Goal: Check status: Check status

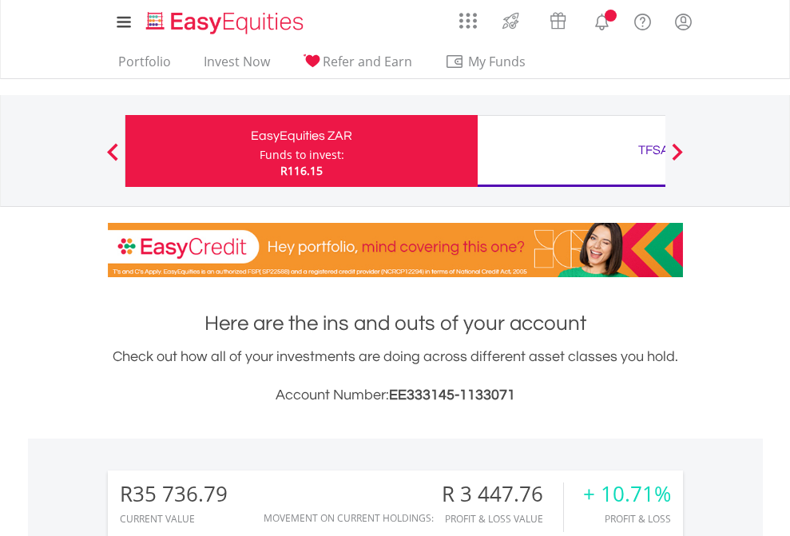
scroll to position [153, 251]
click at [259, 151] on div "Funds to invest:" at bounding box center [301, 155] width 85 height 16
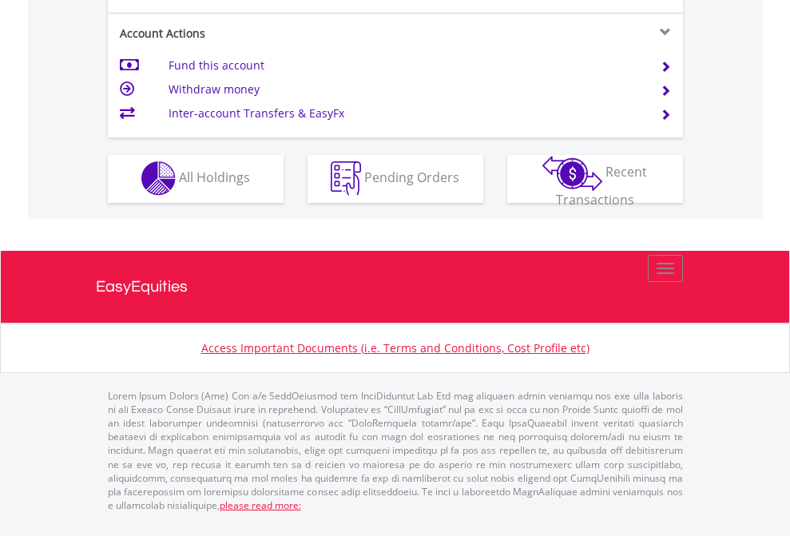
scroll to position [1493, 0]
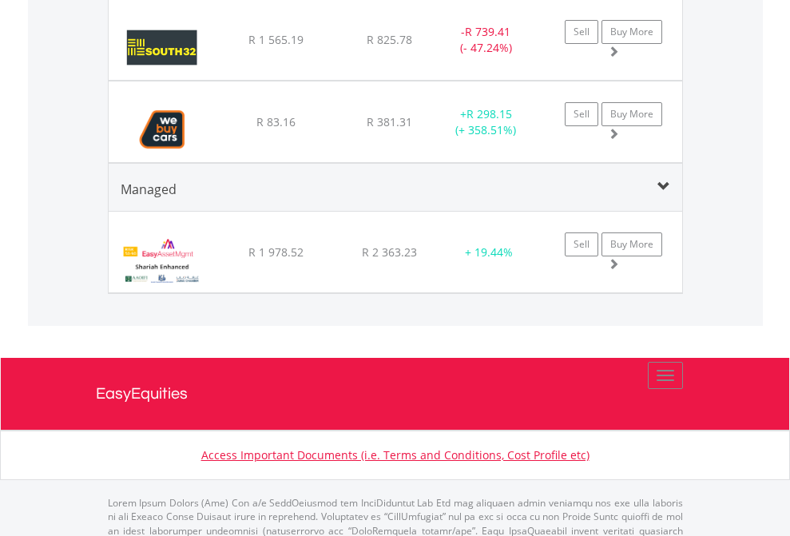
scroll to position [153, 251]
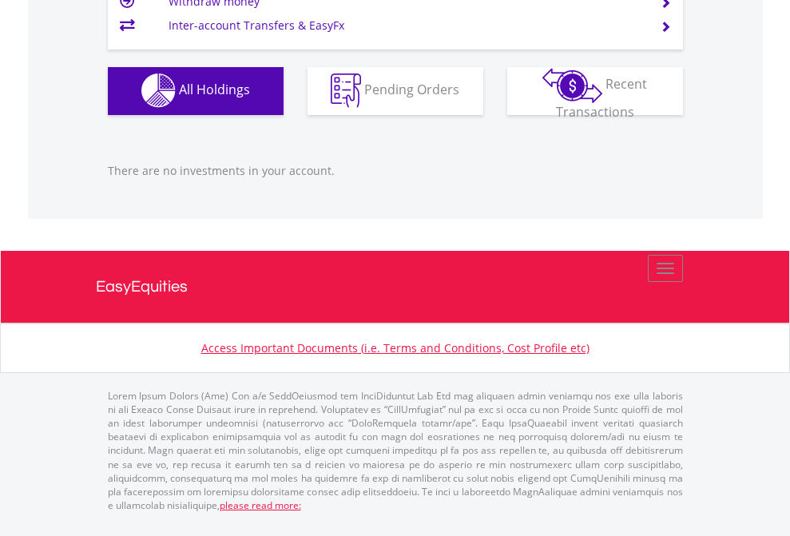
scroll to position [153, 251]
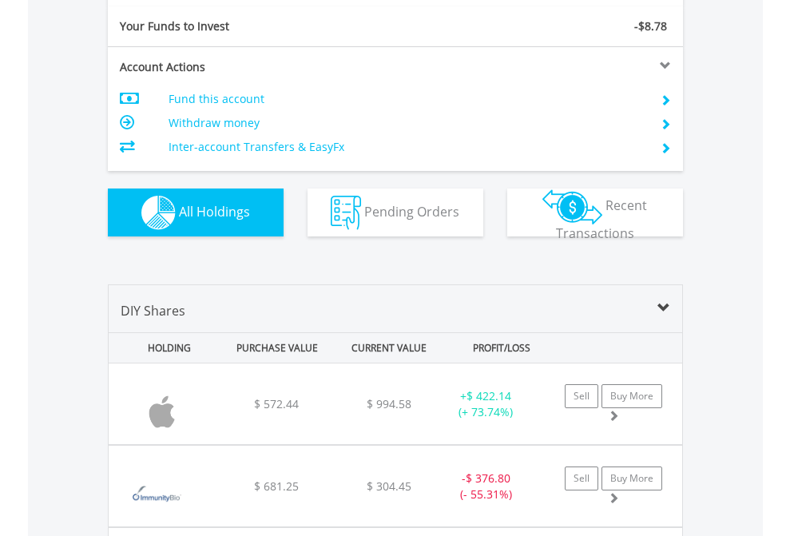
scroll to position [1775, 0]
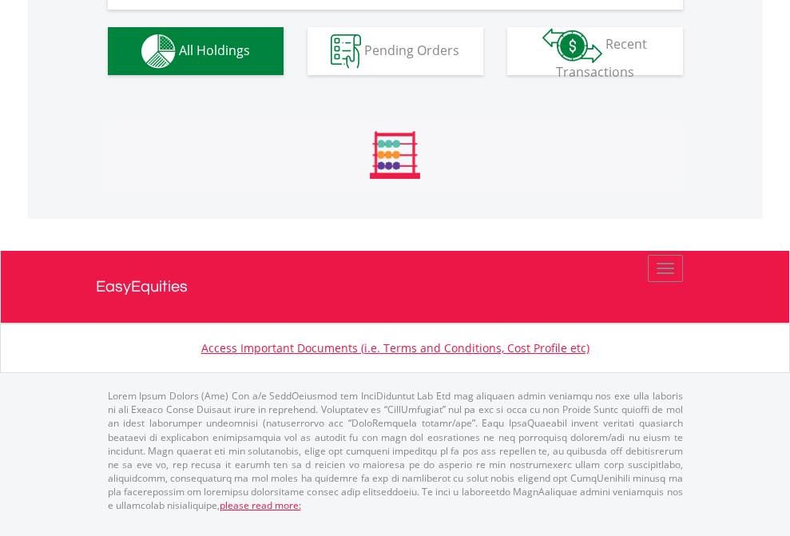
scroll to position [1775, 0]
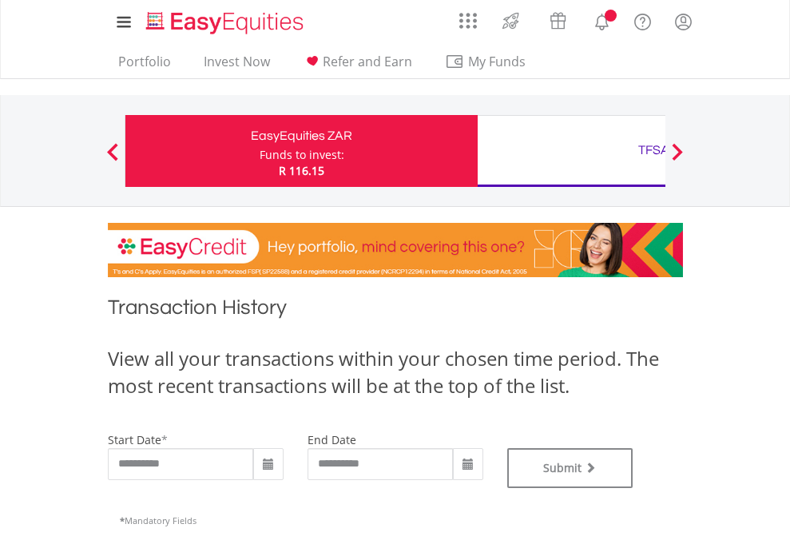
type input "**********"
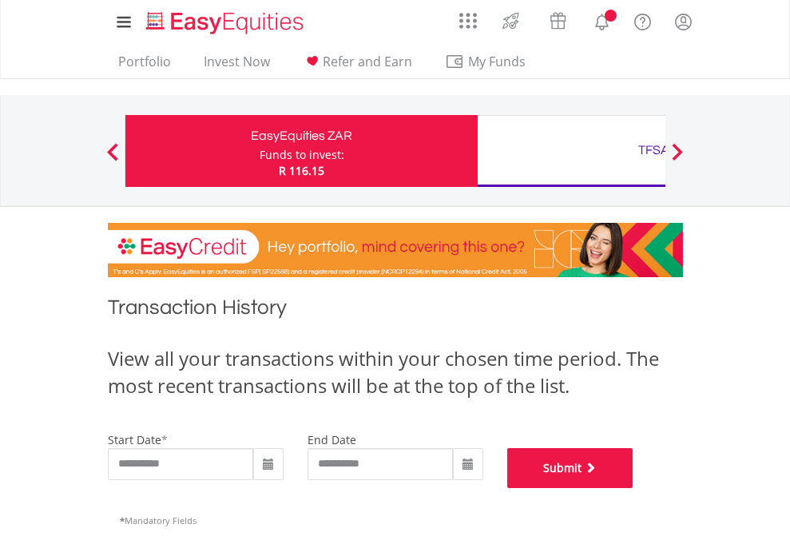
click at [633, 488] on button "Submit" at bounding box center [570, 468] width 126 height 40
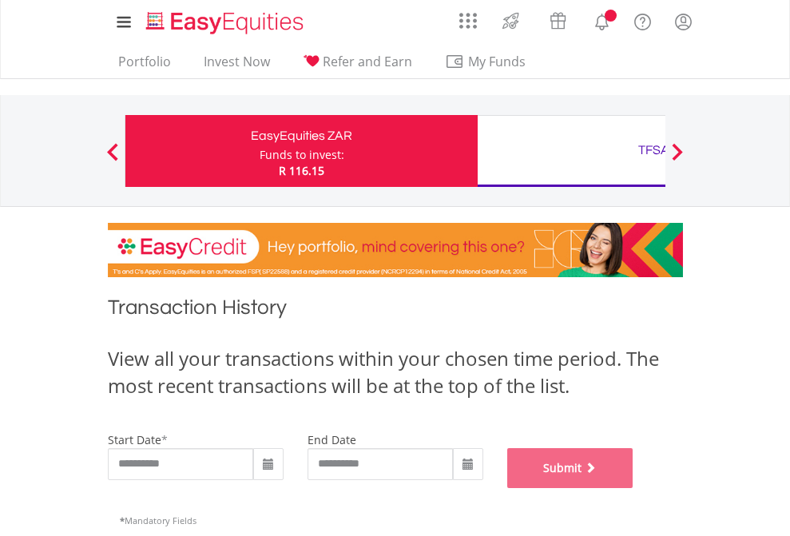
scroll to position [647, 0]
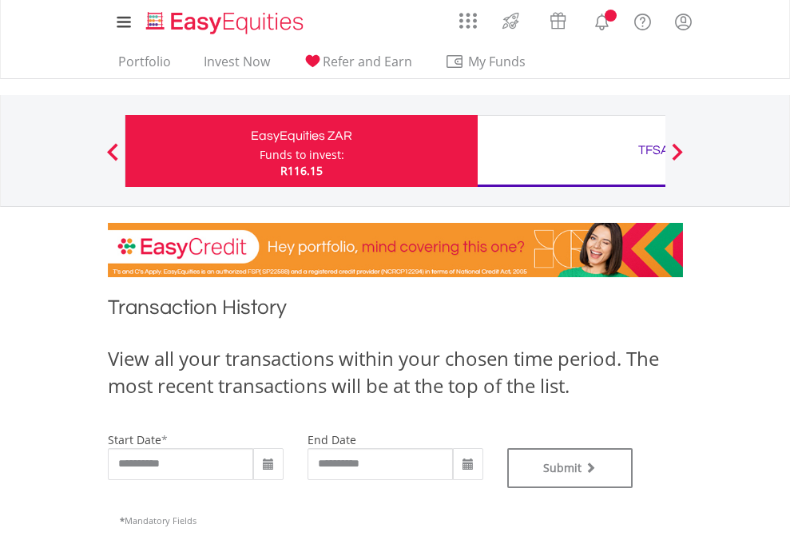
click at [571, 151] on div "TFSA" at bounding box center [653, 150] width 333 height 22
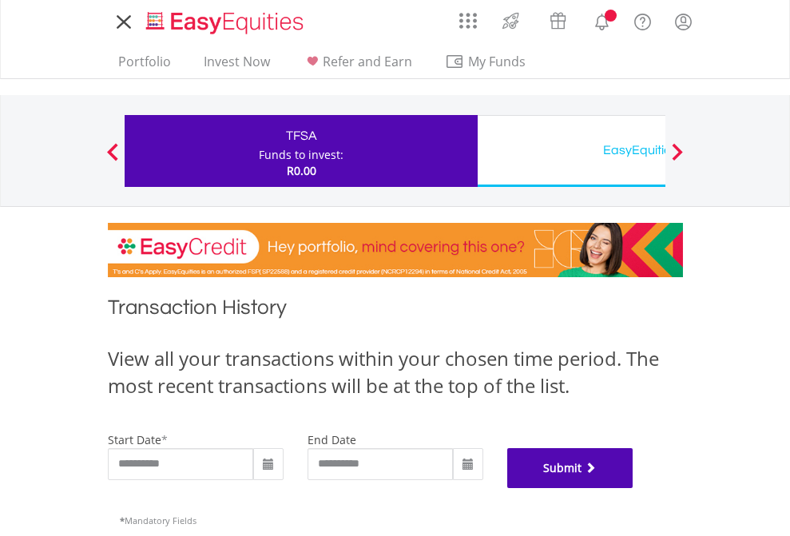
click at [633, 488] on button "Submit" at bounding box center [570, 468] width 126 height 40
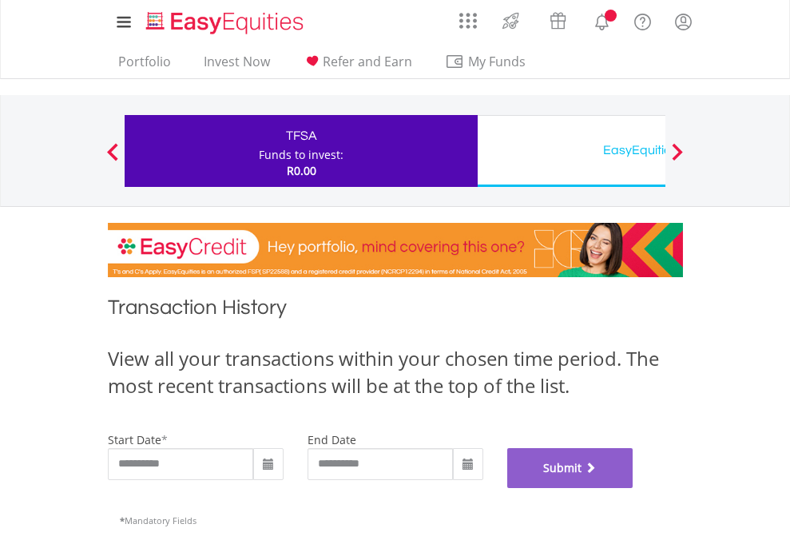
scroll to position [647, 0]
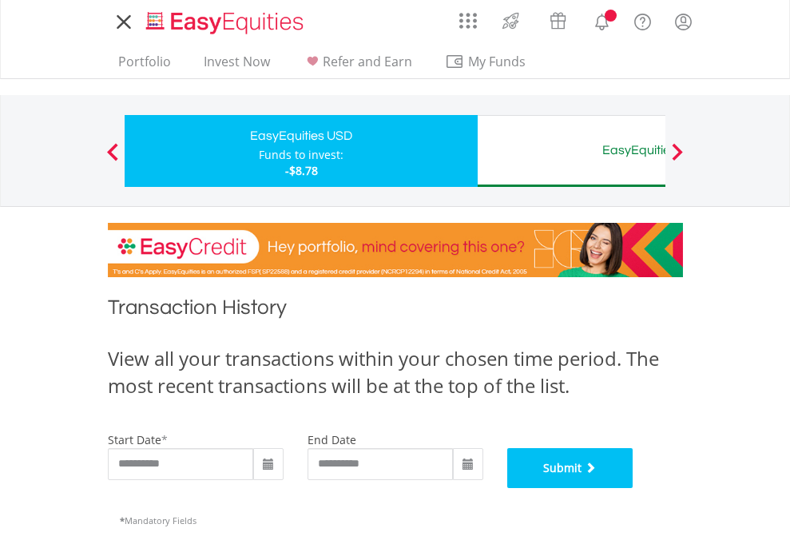
click at [633, 488] on button "Submit" at bounding box center [570, 468] width 126 height 40
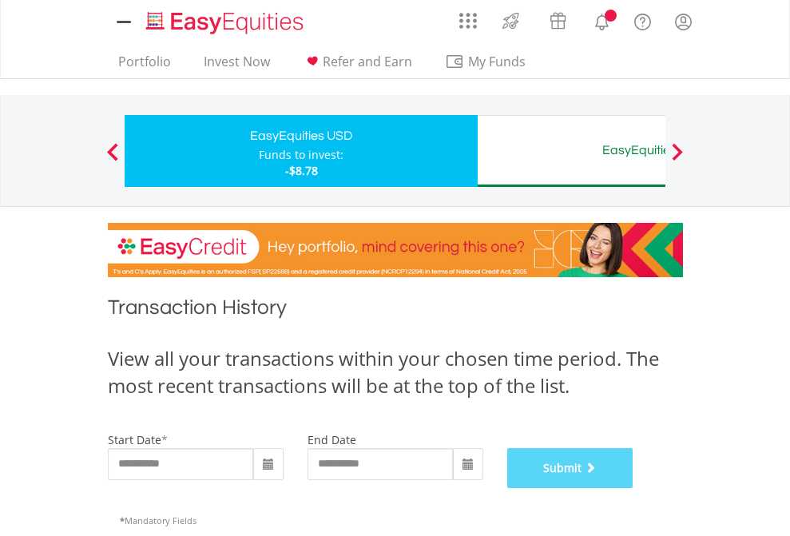
scroll to position [647, 0]
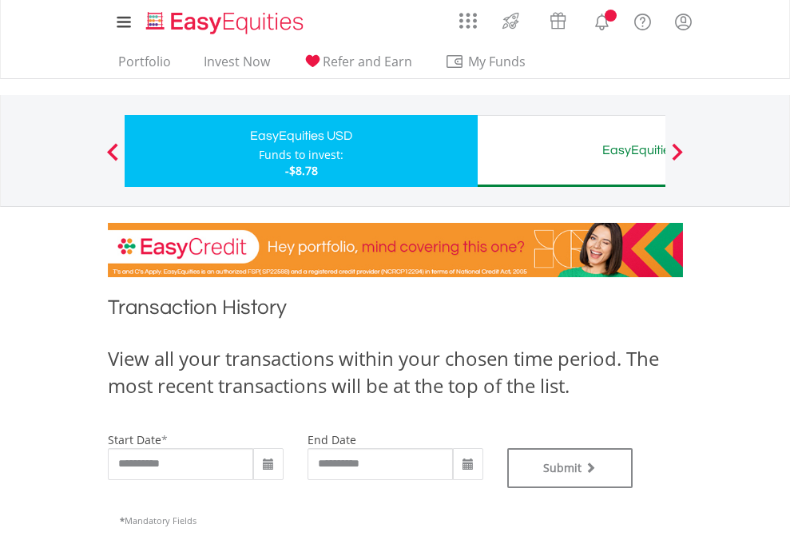
click at [571, 151] on div "EasyEquities AUD" at bounding box center [653, 150] width 333 height 22
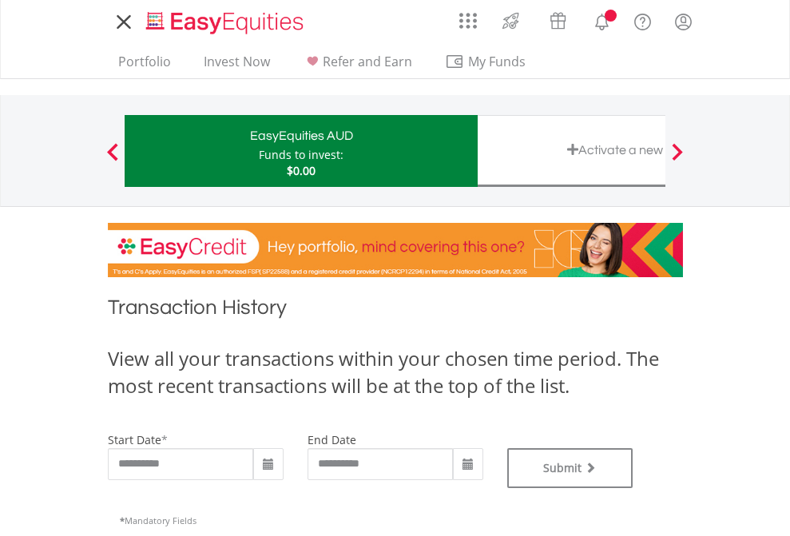
type input "**********"
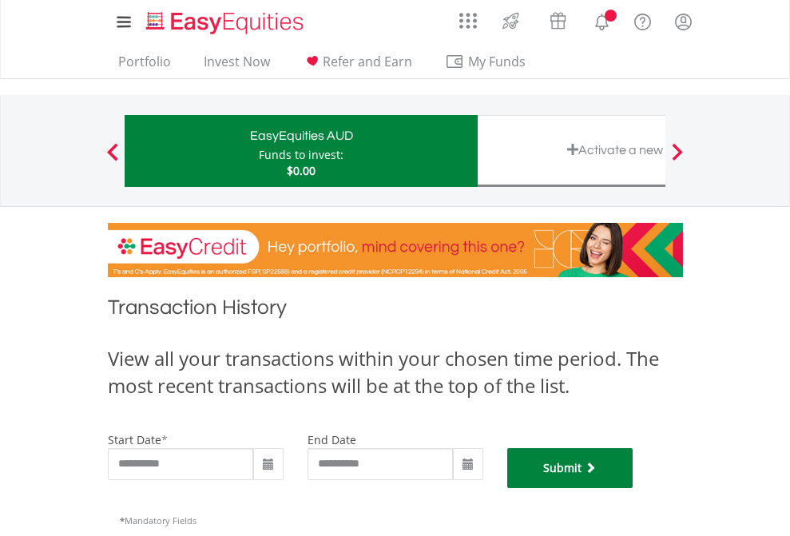
click at [633, 488] on button "Submit" at bounding box center [570, 468] width 126 height 40
